Goal: Transaction & Acquisition: Subscribe to service/newsletter

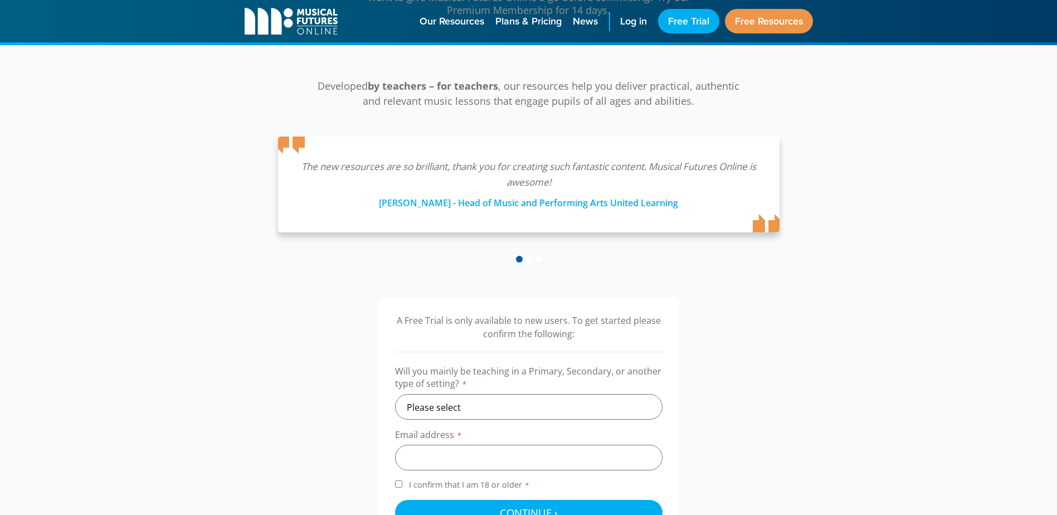
scroll to position [167, 0]
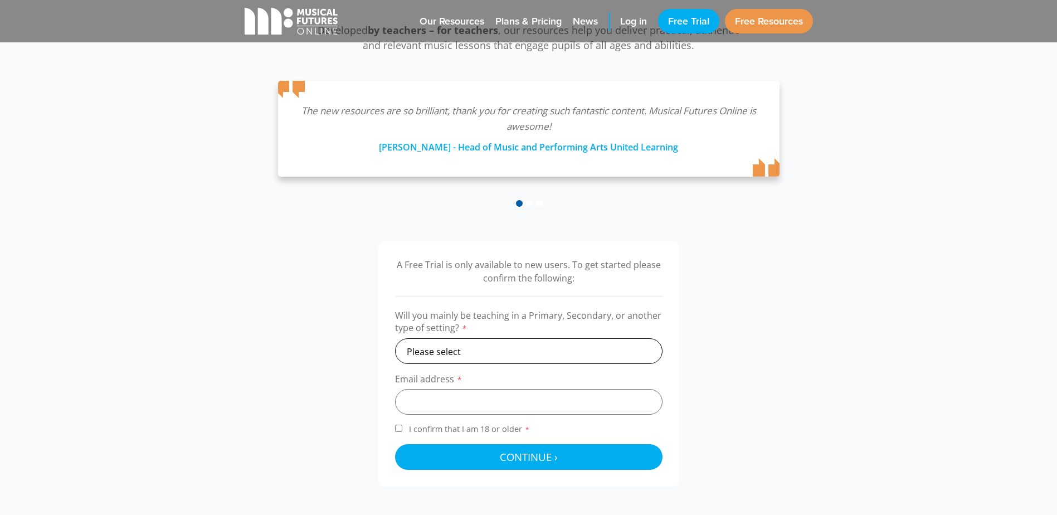
click at [458, 350] on select "Please select Primary Secondary Other" at bounding box center [529, 351] width 268 height 26
select select "primary"
click at [395, 338] on select "Please select Primary Secondary Other" at bounding box center [529, 351] width 268 height 26
click at [460, 405] on input "email" at bounding box center [529, 402] width 268 height 26
type input "[PERSON_NAME][EMAIL_ADDRESS][PERSON_NAME][DOMAIN_NAME]"
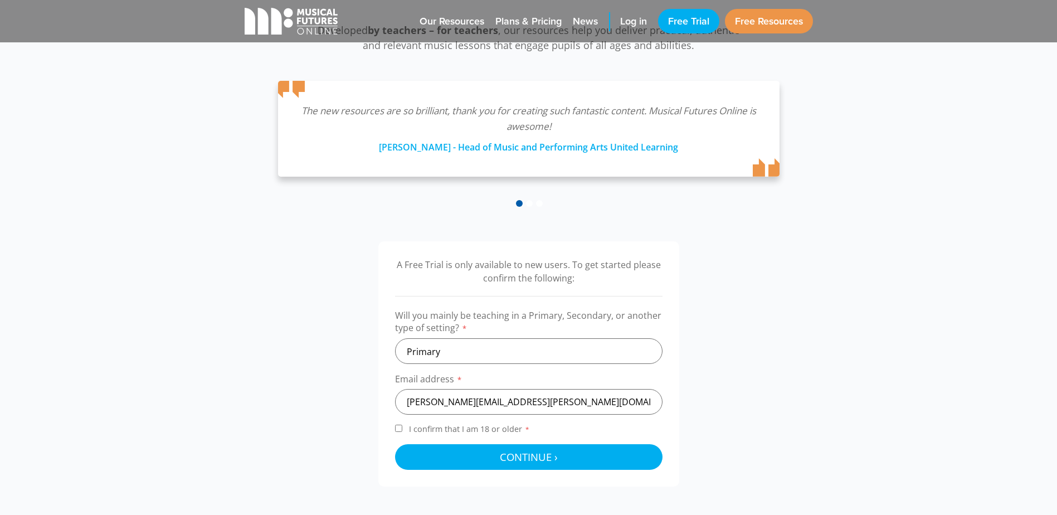
click at [882, 323] on div "A Free Trial is only available to new users. To get started please confirm the …" at bounding box center [528, 364] width 1057 height 312
click at [507, 425] on span "I confirm that I am 18 or older *" at bounding box center [469, 429] width 125 height 11
click at [402, 425] on input "I confirm that I am 18 or older *" at bounding box center [398, 428] width 7 height 7
checkbox input "true"
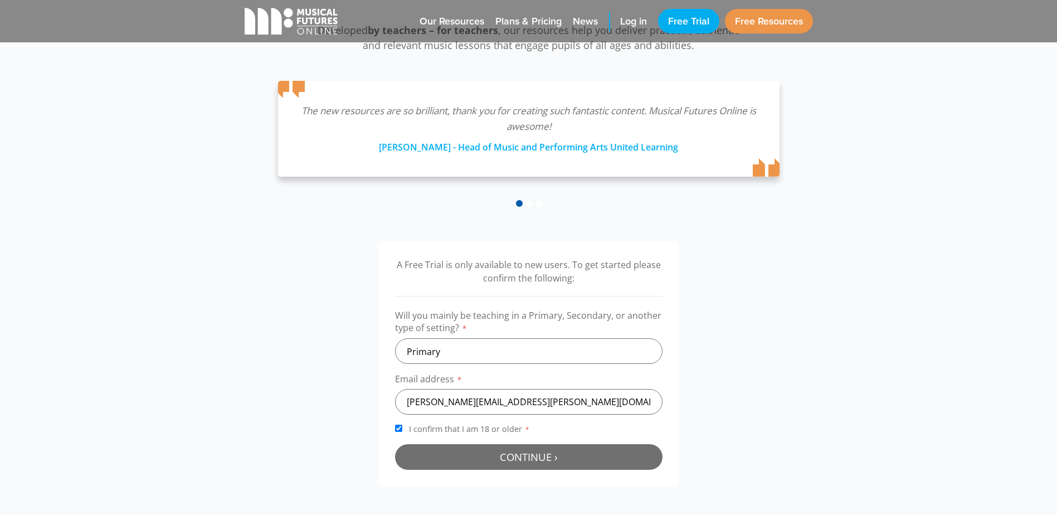
click at [524, 459] on span "Continue ›" at bounding box center [529, 457] width 58 height 14
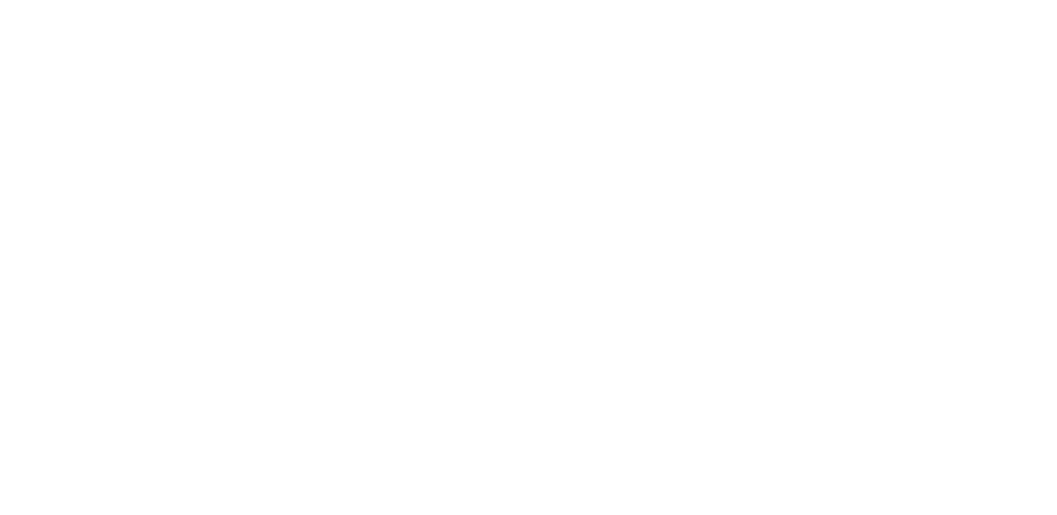
select select "primary"
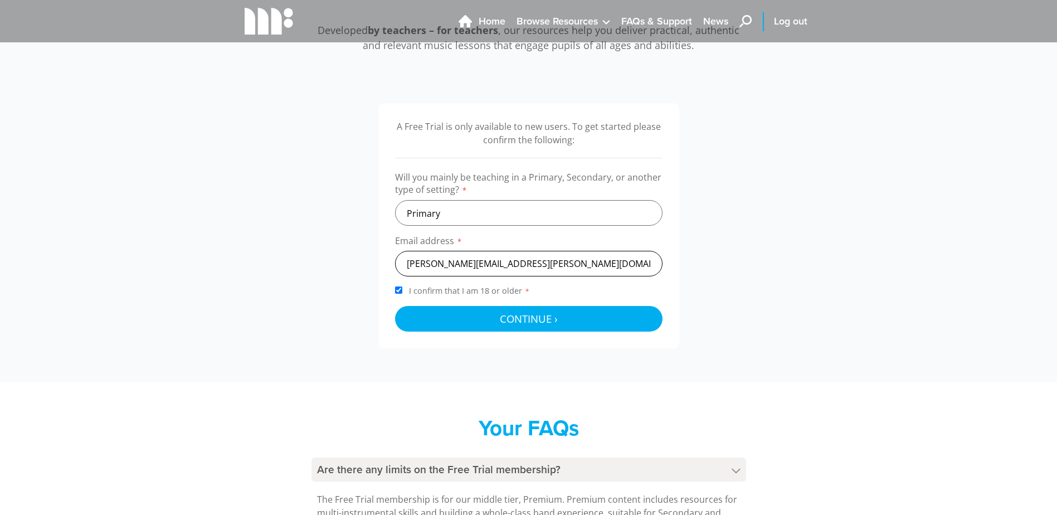
drag, startPoint x: 568, startPoint y: 264, endPoint x: 297, endPoint y: 270, distance: 271.5
click at [294, 267] on div "A Free Trial is only available to new users. To get started please confirm the …" at bounding box center [529, 225] width 591 height 245
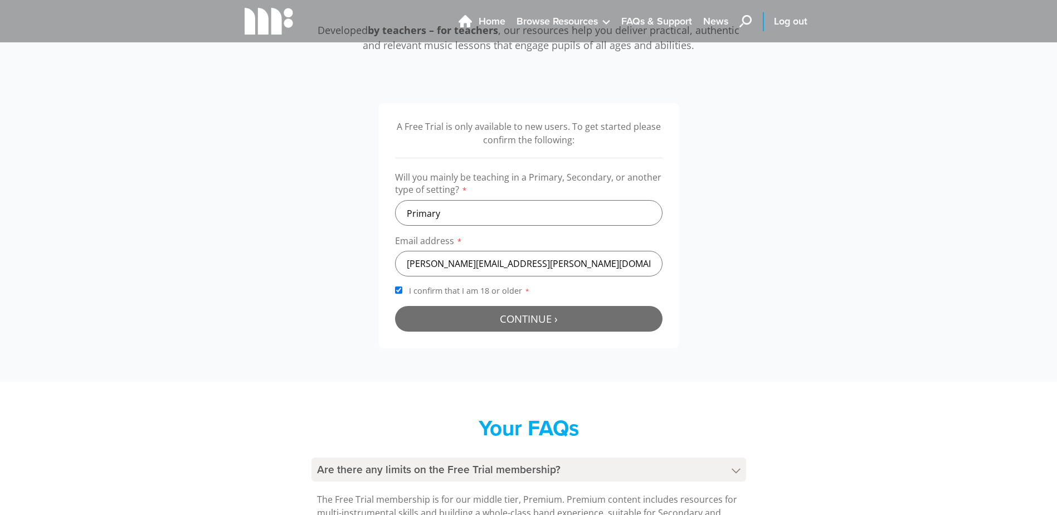
click at [544, 326] on span "Continue ›" at bounding box center [529, 319] width 58 height 14
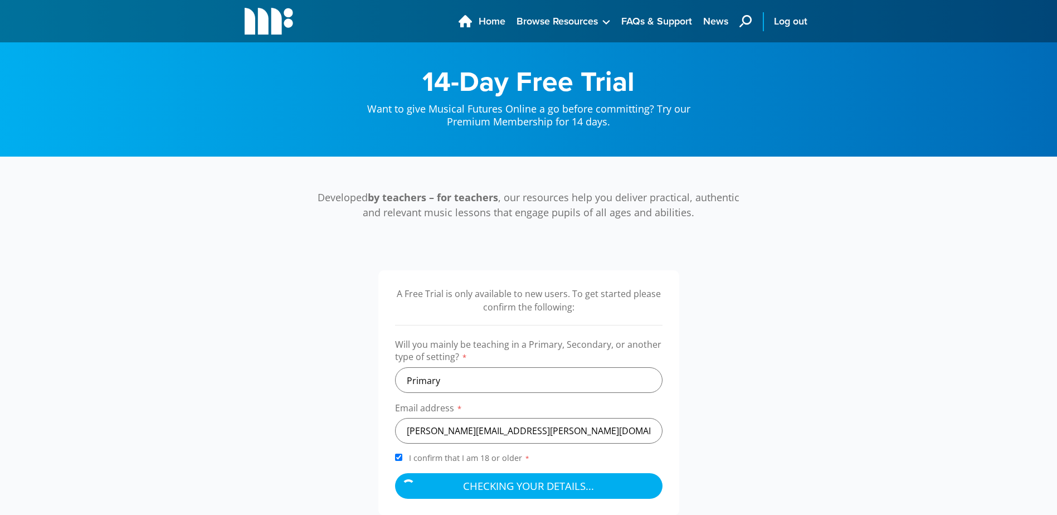
scroll to position [111, 0]
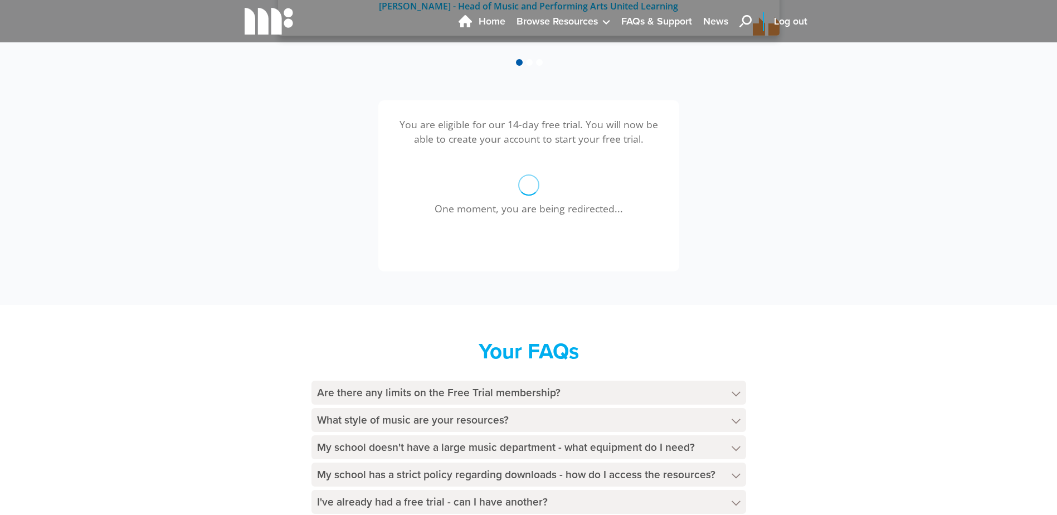
scroll to position [141, 0]
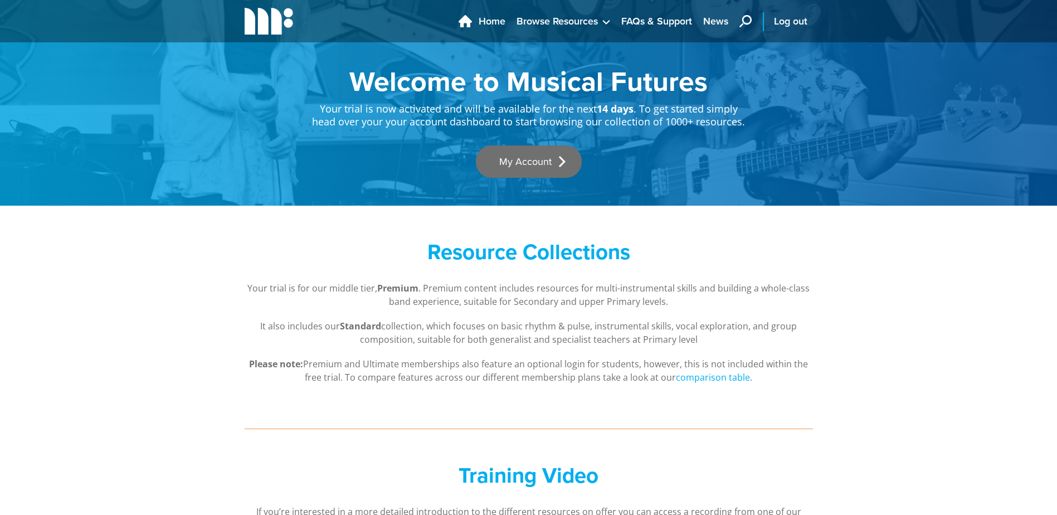
click at [555, 151] on link "My Account" at bounding box center [529, 161] width 106 height 32
